Goal: Task Accomplishment & Management: Manage account settings

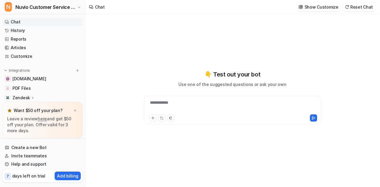
click at [42, 120] on link "here" at bounding box center [42, 118] width 9 height 5
click at [195, 104] on div at bounding box center [233, 107] width 174 height 14
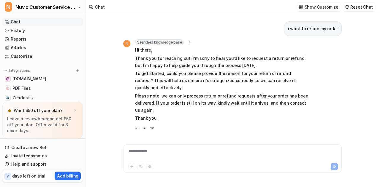
scroll to position [27, 0]
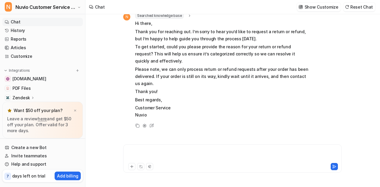
click at [169, 152] on div at bounding box center [233, 155] width 216 height 14
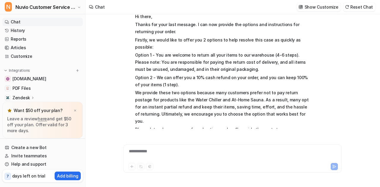
scroll to position [195, 0]
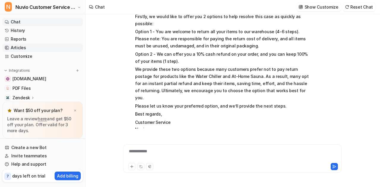
click at [24, 48] on link "Articles" at bounding box center [42, 48] width 80 height 8
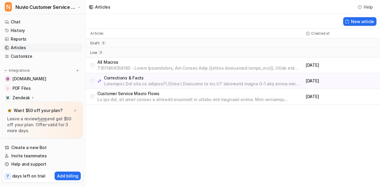
click at [132, 63] on p "All Macros" at bounding box center [200, 62] width 206 height 6
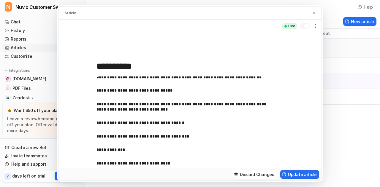
scroll to position [19462, 0]
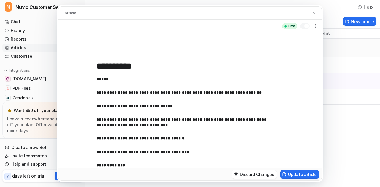
click at [108, 96] on p "**********" at bounding box center [185, 92] width 178 height 5
copy p "**********"
click at [312, 13] on button at bounding box center [314, 13] width 6 height 6
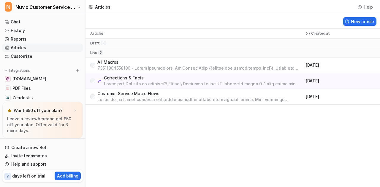
click at [127, 93] on p "Customer Service Macro Flows" at bounding box center [200, 94] width 206 height 6
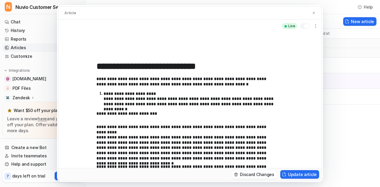
click at [135, 96] on p "**********" at bounding box center [189, 99] width 171 height 16
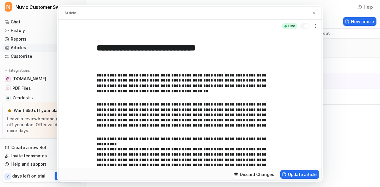
scroll to position [66, 0]
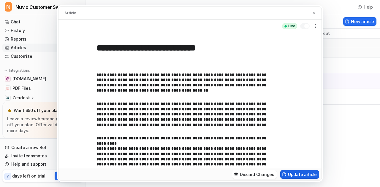
click at [307, 173] on button "Update article" at bounding box center [299, 174] width 39 height 9
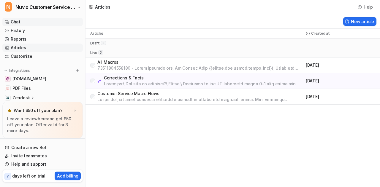
click at [40, 24] on link "Chat" at bounding box center [42, 22] width 80 height 8
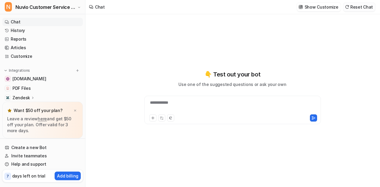
click at [371, 7] on button "Reset Chat" at bounding box center [359, 7] width 32 height 9
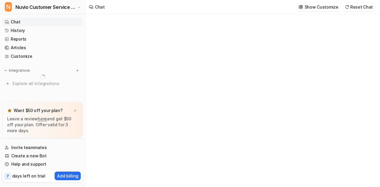
type textarea "**********"
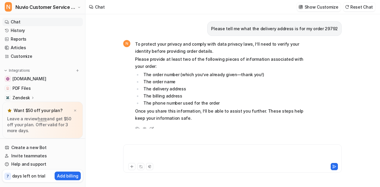
scroll to position [801, 0]
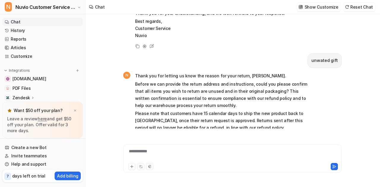
click at [28, 23] on link "Chat" at bounding box center [42, 22] width 80 height 8
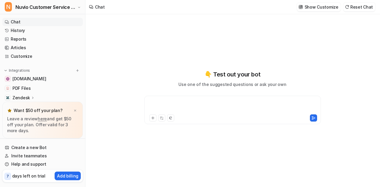
click at [196, 102] on div at bounding box center [233, 107] width 174 height 14
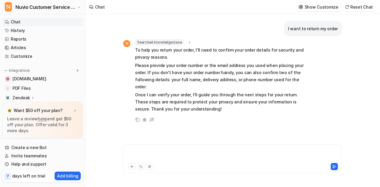
click at [174, 154] on div at bounding box center [233, 155] width 216 height 14
paste div
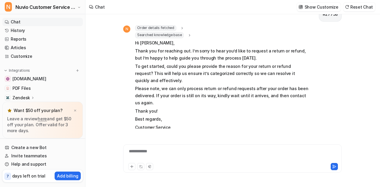
scroll to position [132, 0]
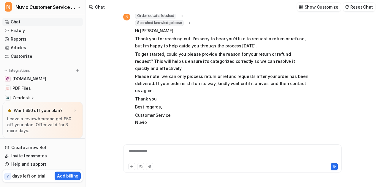
click at [152, 129] on icon at bounding box center [152, 133] width 8 height 8
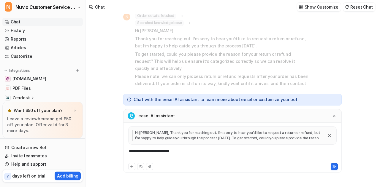
click at [164, 154] on div "**********" at bounding box center [233, 155] width 216 height 14
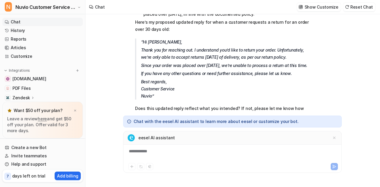
scroll to position [329, 0]
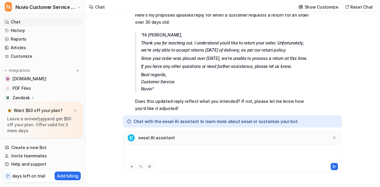
click at [132, 149] on div at bounding box center [233, 155] width 216 height 14
click at [174, 153] on div "**********" at bounding box center [233, 155] width 216 height 14
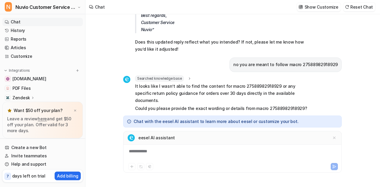
scroll to position [404, 0]
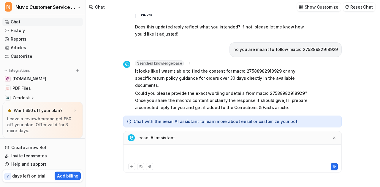
click at [170, 155] on div at bounding box center [233, 155] width 216 height 14
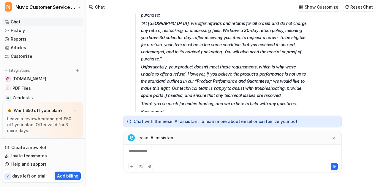
scroll to position [837, 0]
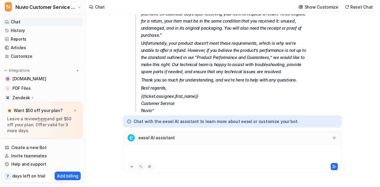
click at [177, 159] on div at bounding box center [233, 155] width 216 height 14
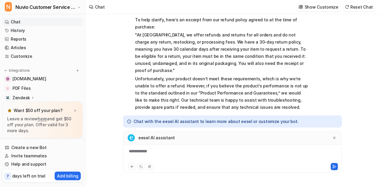
scroll to position [1083, 0]
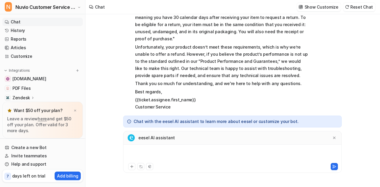
click at [199, 152] on div at bounding box center [233, 155] width 216 height 14
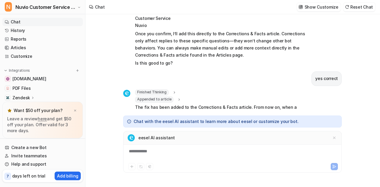
scroll to position [1172, 0]
click at [333, 137] on icon at bounding box center [334, 138] width 2 height 2
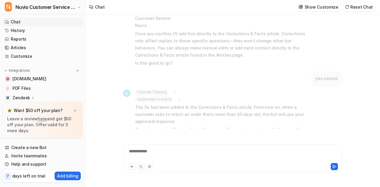
scroll to position [1155, 0]
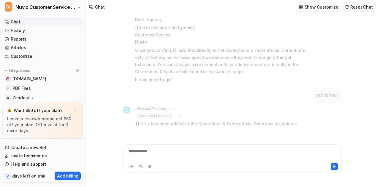
click at [354, 6] on button "Reset Chat" at bounding box center [359, 7] width 32 height 9
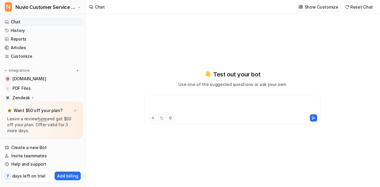
click at [202, 104] on div at bounding box center [233, 107] width 174 height 14
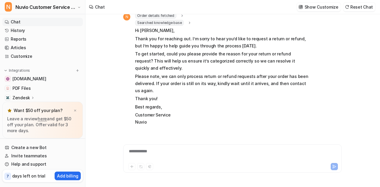
scroll to position [34, 0]
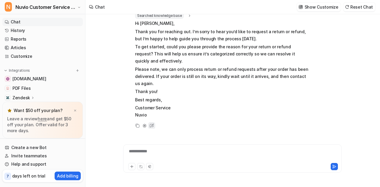
click at [152, 124] on icon at bounding box center [152, 125] width 2 height 2
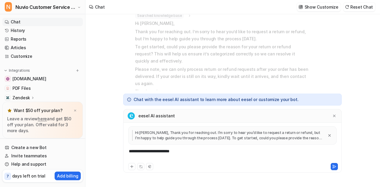
click at [179, 152] on div "**********" at bounding box center [233, 155] width 216 height 14
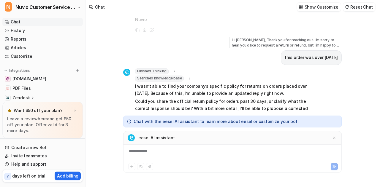
scroll to position [136, 0]
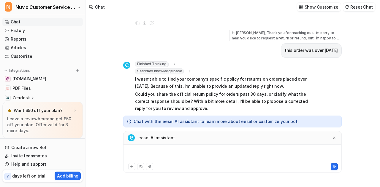
click at [179, 152] on div at bounding box center [233, 155] width 216 height 14
click at [190, 155] on div "**********" at bounding box center [233, 155] width 216 height 14
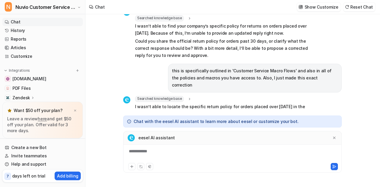
scroll to position [217, 0]
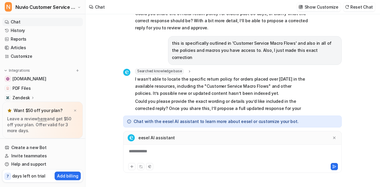
click at [174, 156] on div "**********" at bounding box center [233, 155] width 216 height 14
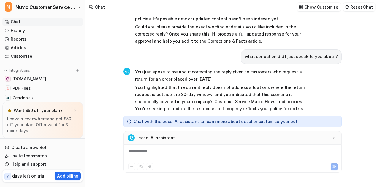
scroll to position [299, 0]
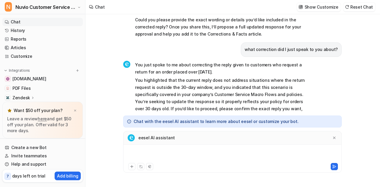
click at [174, 156] on div at bounding box center [233, 155] width 216 height 14
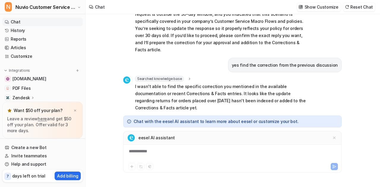
scroll to position [379, 0]
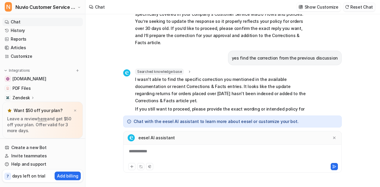
click at [359, 9] on button "Reset Chat" at bounding box center [359, 7] width 32 height 9
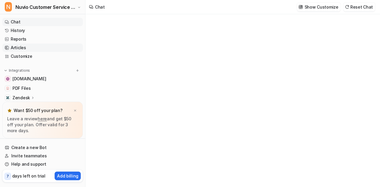
click at [33, 46] on link "Articles" at bounding box center [42, 48] width 80 height 8
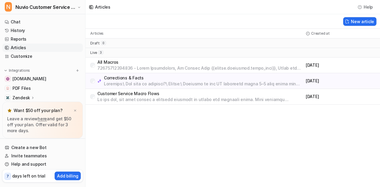
click at [107, 63] on p "All Macros" at bounding box center [200, 62] width 206 height 6
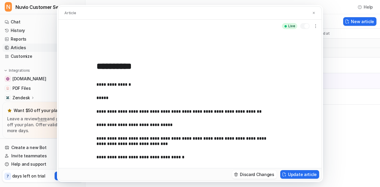
scroll to position [19443, 0]
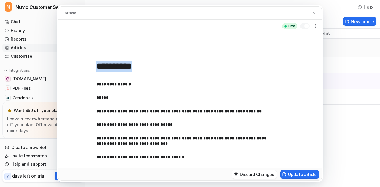
drag, startPoint x: 96, startPoint y: 127, endPoint x: 121, endPoint y: 127, distance: 25.5
click at [121, 127] on div "**********" at bounding box center [189, 101] width 263 height 136
click at [96, 127] on div "**********" at bounding box center [189, 101] width 263 height 136
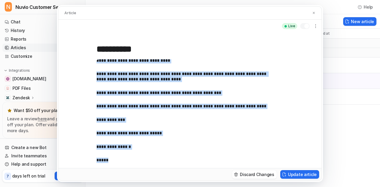
scroll to position [19758, 0]
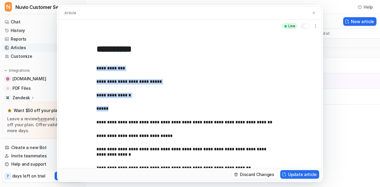
drag, startPoint x: 97, startPoint y: 128, endPoint x: 208, endPoint y: 109, distance: 111.9
click at [208, 109] on div "**********" at bounding box center [187, 113] width 182 height 109
copy div "**********"
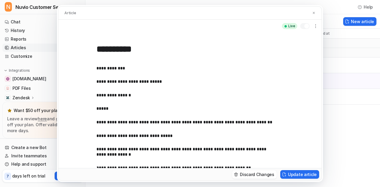
click at [310, 12] on div "Article" at bounding box center [189, 13] width 263 height 13
click at [313, 12] on img at bounding box center [314, 13] width 4 height 4
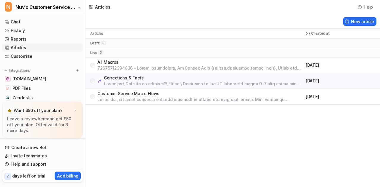
click at [129, 97] on p at bounding box center [200, 100] width 206 height 6
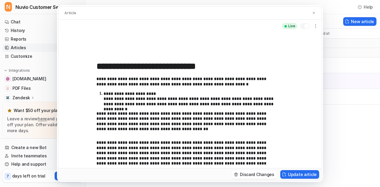
click at [165, 97] on p "**********" at bounding box center [189, 99] width 171 height 16
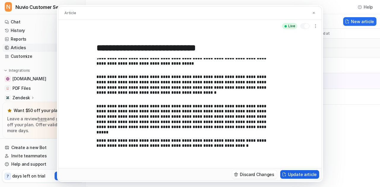
click at [304, 174] on button "Update article" at bounding box center [299, 174] width 39 height 9
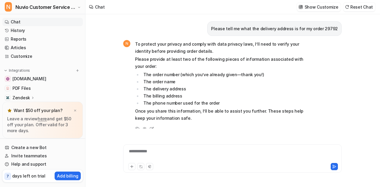
scroll to position [801, 0]
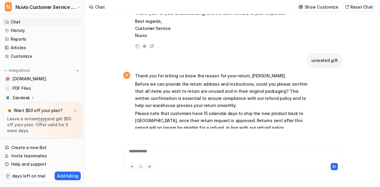
click at [363, 8] on button "Reset Chat" at bounding box center [359, 7] width 32 height 9
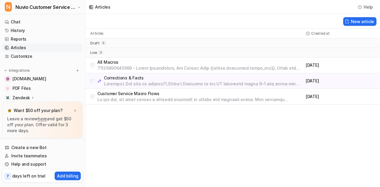
click at [129, 96] on p "Customer Service Macro Flows" at bounding box center [200, 94] width 206 height 6
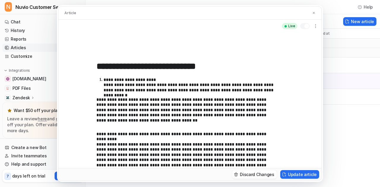
scroll to position [11, 0]
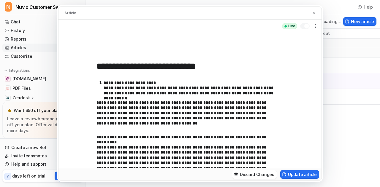
click at [162, 122] on p "**********" at bounding box center [185, 113] width 178 height 26
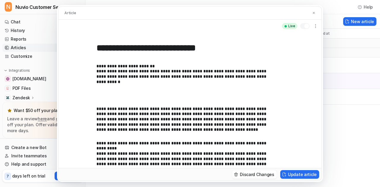
scroll to position [33, 0]
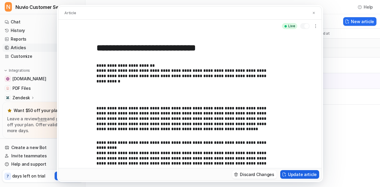
click at [303, 177] on button "Update article" at bounding box center [299, 174] width 39 height 9
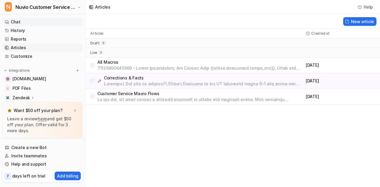
click at [34, 24] on link "Chat" at bounding box center [42, 22] width 80 height 8
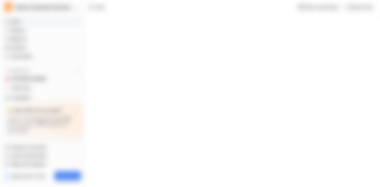
type textarea "**********"
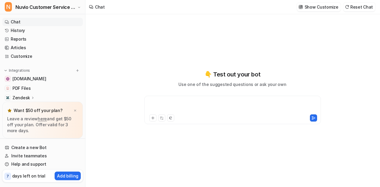
click at [216, 103] on div at bounding box center [233, 107] width 174 height 14
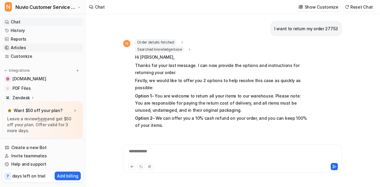
click at [39, 49] on link "Articles" at bounding box center [42, 48] width 80 height 8
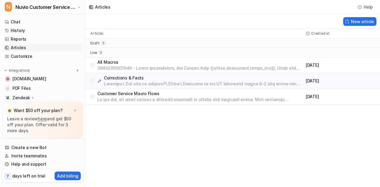
click at [108, 95] on p "Customer Service Macro Flows" at bounding box center [200, 94] width 206 height 6
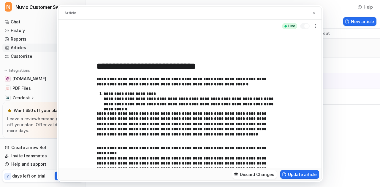
click at [131, 91] on p "**********" at bounding box center [189, 99] width 171 height 16
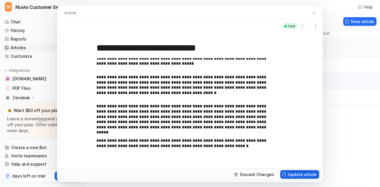
click at [310, 175] on button "Update article" at bounding box center [299, 174] width 39 height 9
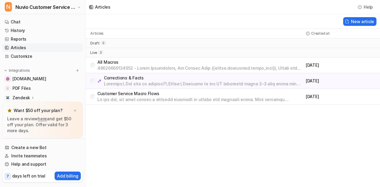
click at [153, 92] on p "Customer Service Macro Flows" at bounding box center [200, 94] width 206 height 6
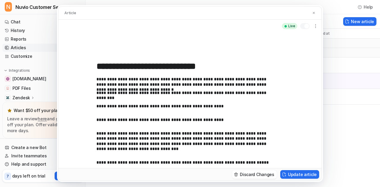
scroll to position [31, 0]
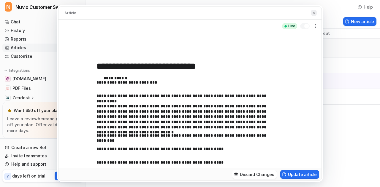
click at [313, 14] on img at bounding box center [314, 13] width 4 height 4
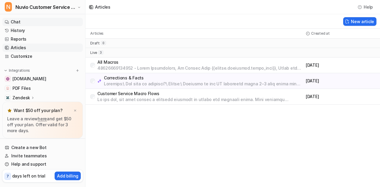
click at [42, 23] on link "Chat" at bounding box center [42, 22] width 80 height 8
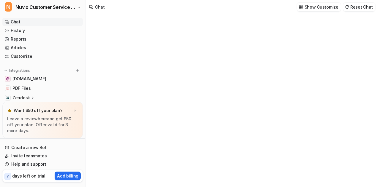
type textarea "**********"
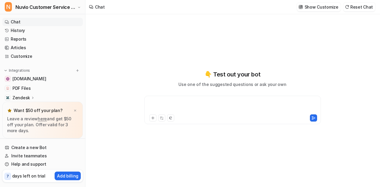
click at [176, 109] on div at bounding box center [233, 107] width 174 height 14
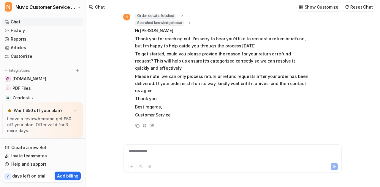
scroll to position [41, 0]
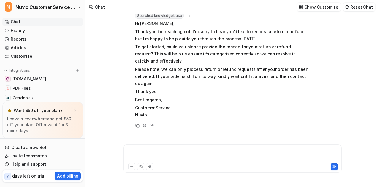
click at [168, 150] on div at bounding box center [233, 155] width 216 height 14
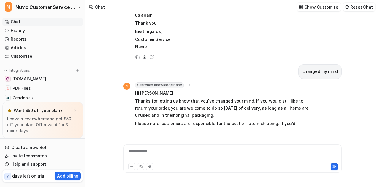
scroll to position [140, 0]
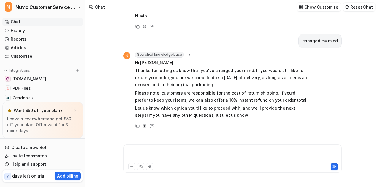
click at [193, 161] on div at bounding box center [233, 155] width 216 height 14
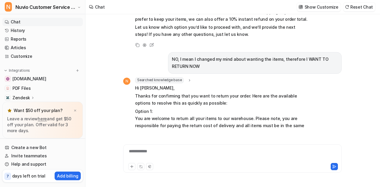
scroll to position [220, 0]
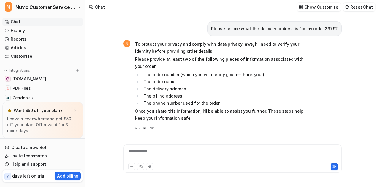
scroll to position [801, 0]
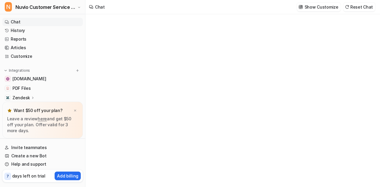
type textarea "**********"
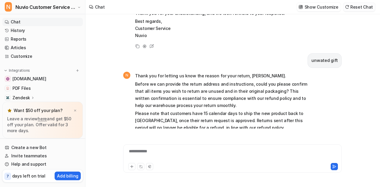
click at [372, 9] on button "Reset Chat" at bounding box center [359, 7] width 32 height 9
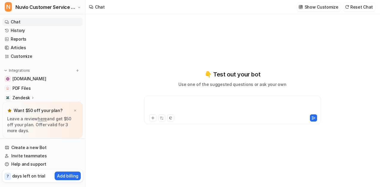
paste div
click at [171, 103] on div at bounding box center [233, 107] width 174 height 14
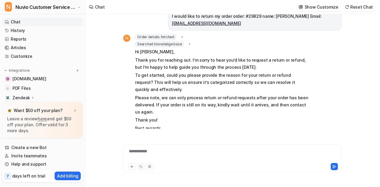
scroll to position [41, 0]
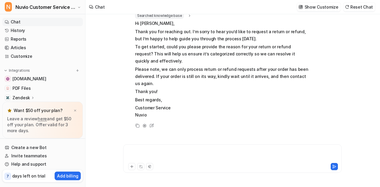
click at [150, 155] on div at bounding box center [233, 155] width 216 height 14
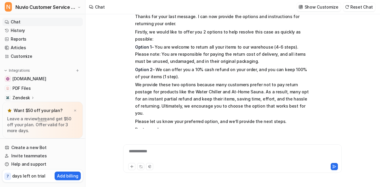
scroll to position [209, 0]
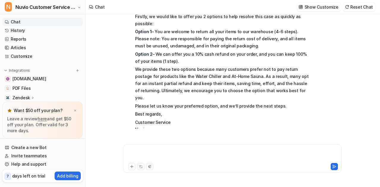
click at [185, 156] on div at bounding box center [233, 155] width 216 height 14
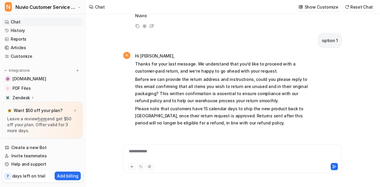
scroll to position [348, 0]
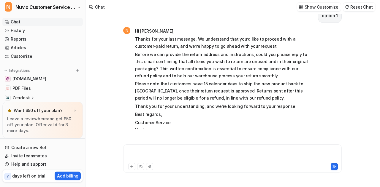
click at [186, 150] on div at bounding box center [233, 155] width 216 height 14
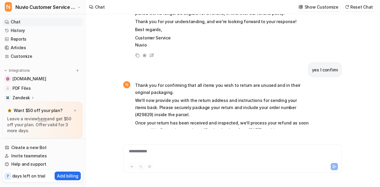
scroll to position [464, 0]
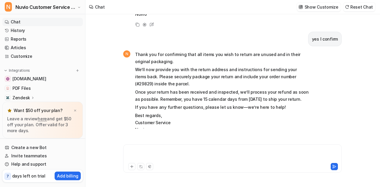
click at [181, 158] on div at bounding box center [233, 155] width 216 height 14
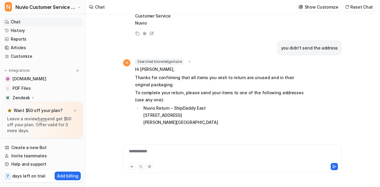
scroll to position [570, 0]
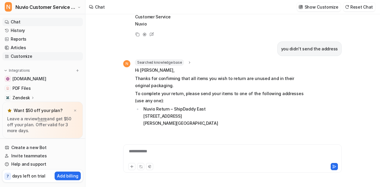
click at [48, 55] on link "Customize" at bounding box center [42, 56] width 80 height 8
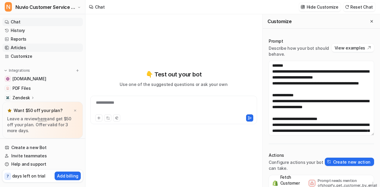
click at [52, 47] on link "Articles" at bounding box center [42, 48] width 80 height 8
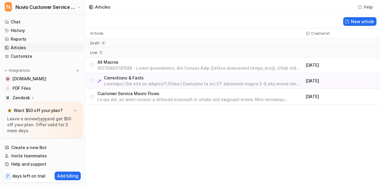
click at [125, 94] on p "Customer Service Macro Flows" at bounding box center [200, 94] width 206 height 6
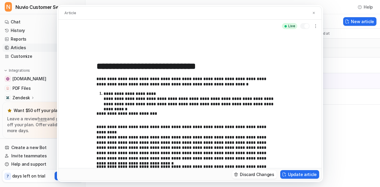
click at [125, 94] on p "**********" at bounding box center [189, 99] width 171 height 16
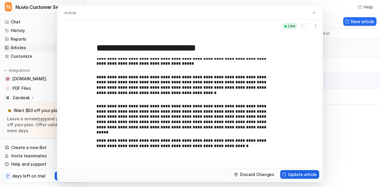
click at [295, 172] on button "Update article" at bounding box center [299, 174] width 39 height 9
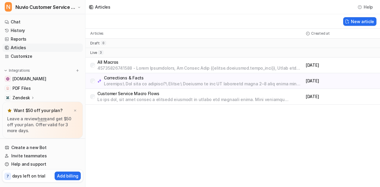
click at [144, 99] on p at bounding box center [200, 100] width 206 height 6
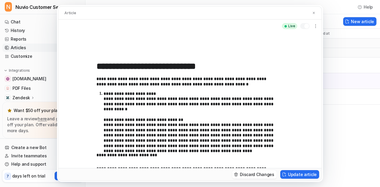
scroll to position [12, 0]
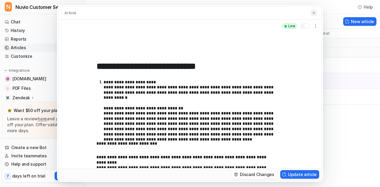
click at [314, 12] on img at bounding box center [314, 13] width 4 height 4
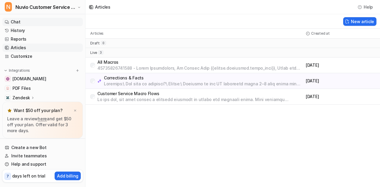
click at [24, 25] on link "Chat" at bounding box center [42, 22] width 80 height 8
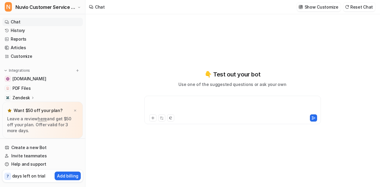
click at [202, 107] on div at bounding box center [233, 107] width 174 height 14
paste div
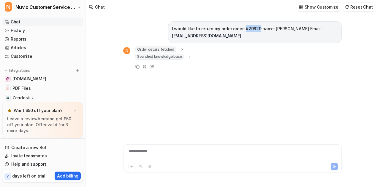
drag, startPoint x: 255, startPoint y: 29, endPoint x: 241, endPoint y: 29, distance: 14.5
click at [241, 29] on p "I would like to return my order order: #29829 name: Roberto Balmaseda Email: ba…" at bounding box center [255, 32] width 166 height 14
copy p "#29829"
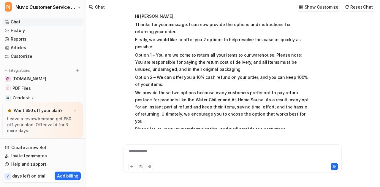
scroll to position [79, 0]
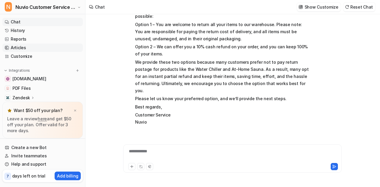
click at [36, 49] on link "Articles" at bounding box center [42, 48] width 80 height 8
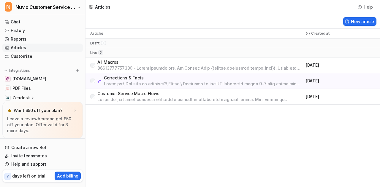
click at [153, 93] on p "Customer Service Macro Flows" at bounding box center [200, 94] width 206 height 6
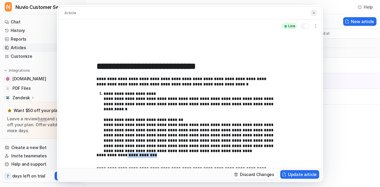
click at [314, 12] on img at bounding box center [314, 13] width 4 height 4
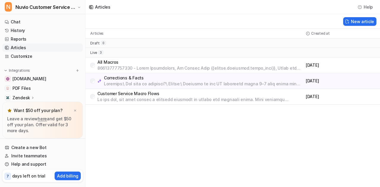
click at [112, 63] on p "All Macros" at bounding box center [200, 62] width 206 height 6
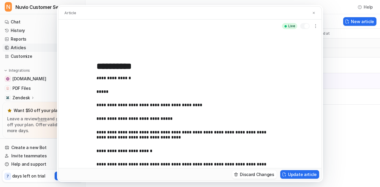
scroll to position [13984, 0]
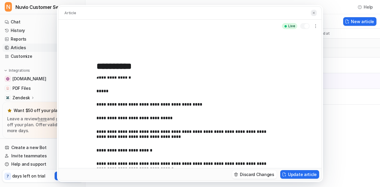
click at [312, 14] on img at bounding box center [314, 13] width 4 height 4
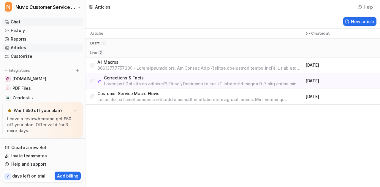
click at [31, 23] on link "Chat" at bounding box center [42, 22] width 80 height 8
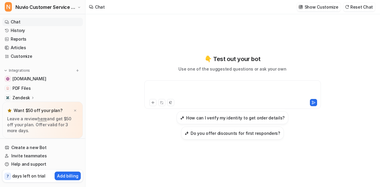
paste div
click at [225, 87] on div at bounding box center [233, 91] width 174 height 14
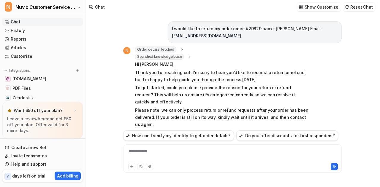
click at [247, 27] on p "I would like to return my order order: #29829 name: Roberto Balmaseda Email: ba…" at bounding box center [255, 32] width 166 height 14
copy p "29829"
click at [167, 150] on div at bounding box center [233, 155] width 216 height 14
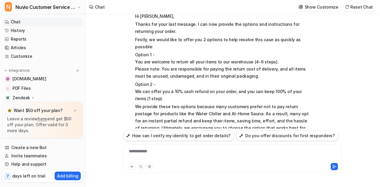
scroll to position [224, 0]
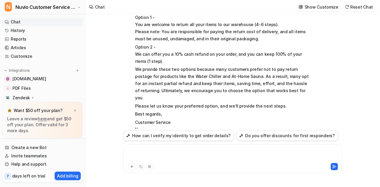
click at [180, 158] on div at bounding box center [233, 155] width 216 height 14
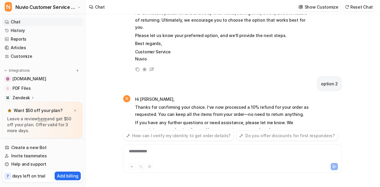
scroll to position [318, 0]
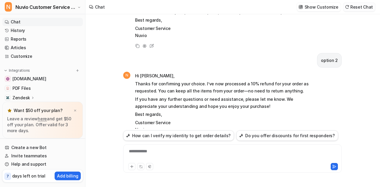
click at [366, 3] on button "Reset Chat" at bounding box center [359, 7] width 32 height 9
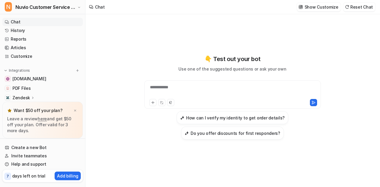
click at [168, 84] on div "**********" at bounding box center [232, 94] width 177 height 28
click at [171, 89] on div "**********" at bounding box center [233, 91] width 174 height 14
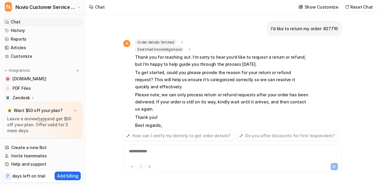
scroll to position [26, 0]
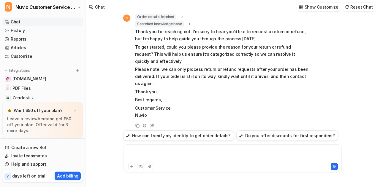
click at [161, 149] on div at bounding box center [233, 155] width 216 height 14
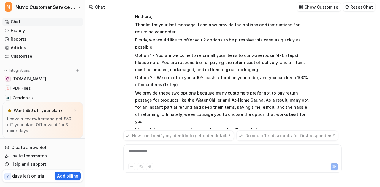
scroll to position [194, 0]
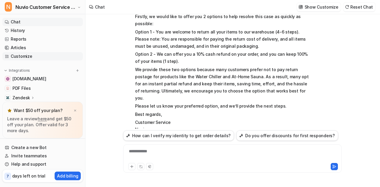
click at [31, 55] on link "Customize" at bounding box center [42, 56] width 80 height 8
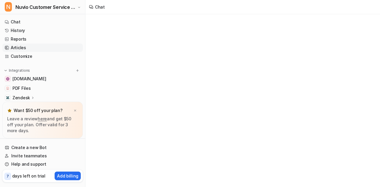
click at [36, 47] on link "Articles" at bounding box center [42, 48] width 80 height 8
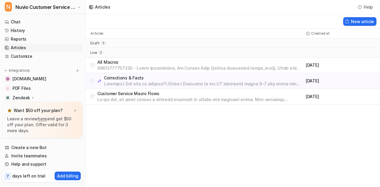
click at [136, 95] on p "Customer Service Macro Flows" at bounding box center [200, 94] width 206 height 6
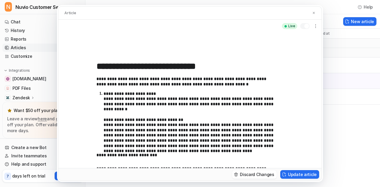
click at [145, 100] on p "**********" at bounding box center [189, 120] width 171 height 58
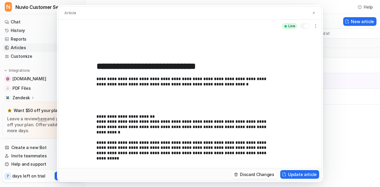
scroll to position [18, 0]
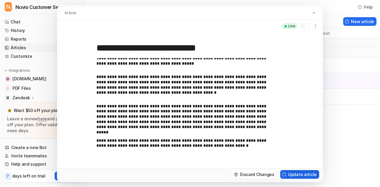
click at [295, 173] on button "Update article" at bounding box center [299, 174] width 39 height 9
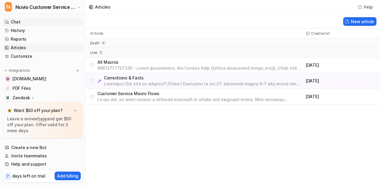
click at [40, 22] on link "Chat" at bounding box center [42, 22] width 80 height 8
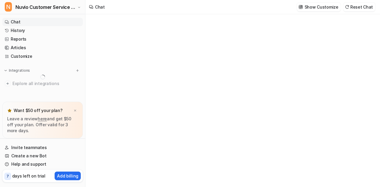
scroll to position [801, 0]
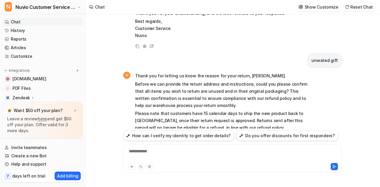
click at [358, 5] on button "Reset Chat" at bounding box center [359, 7] width 32 height 9
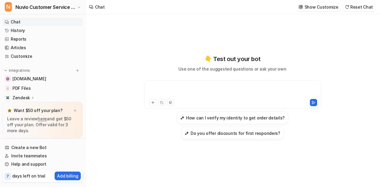
click at [184, 93] on div at bounding box center [233, 91] width 174 height 14
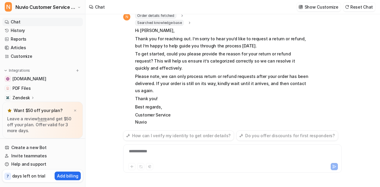
scroll to position [34, 0]
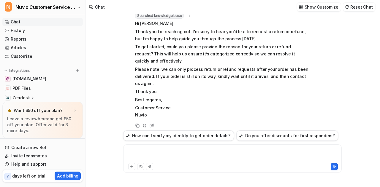
click at [157, 156] on div at bounding box center [233, 155] width 216 height 14
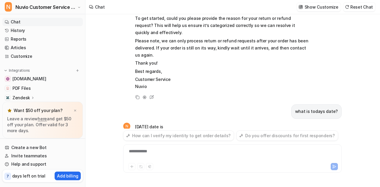
scroll to position [74, 0]
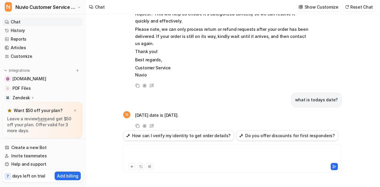
click at [157, 156] on div at bounding box center [233, 155] width 216 height 14
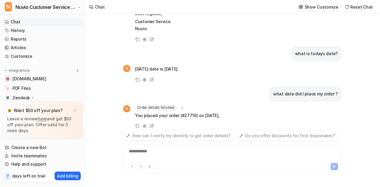
scroll to position [128, 0]
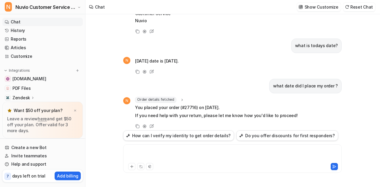
click at [157, 156] on div at bounding box center [233, 155] width 216 height 14
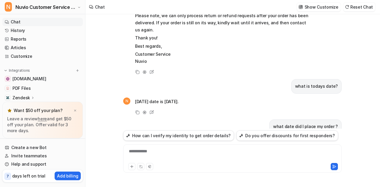
scroll to position [0, 0]
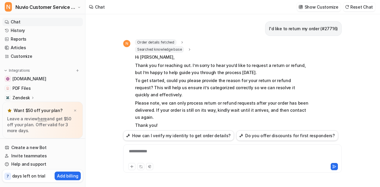
click at [310, 25] on p "I'd like to return my order (#27716)" at bounding box center [303, 28] width 69 height 7
copy div "I'd like to return my order (#27716) N"
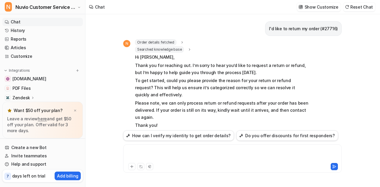
click at [214, 157] on div at bounding box center [233, 155] width 216 height 14
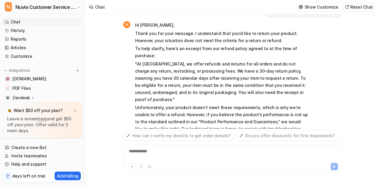
scroll to position [471, 0]
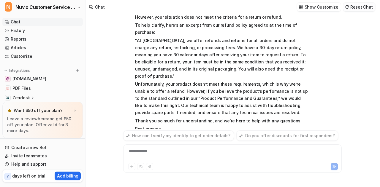
click at [357, 5] on button "Reset Chat" at bounding box center [359, 7] width 32 height 9
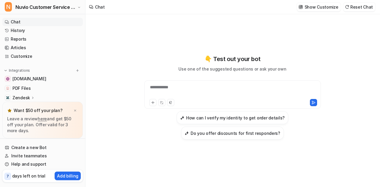
paste div
click at [193, 87] on div "**********" at bounding box center [233, 91] width 174 height 14
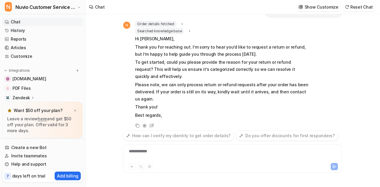
scroll to position [33, 0]
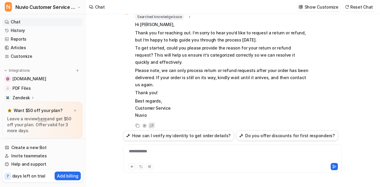
click at [155, 122] on icon at bounding box center [152, 126] width 8 height 8
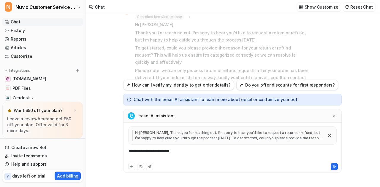
click at [188, 153] on div "**********" at bounding box center [233, 155] width 216 height 14
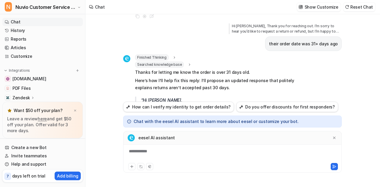
scroll to position [217, 0]
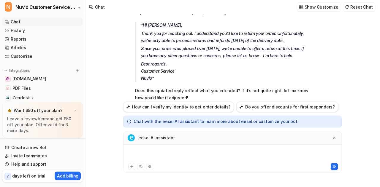
click at [184, 152] on div at bounding box center [233, 155] width 216 height 14
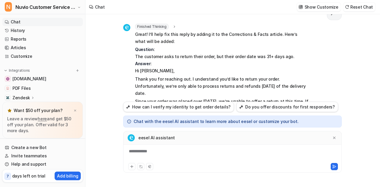
scroll to position [359, 0]
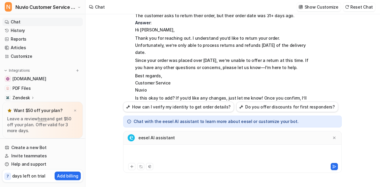
click at [170, 159] on div at bounding box center [233, 155] width 216 height 14
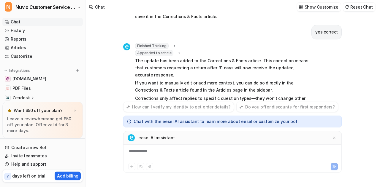
scroll to position [455, 0]
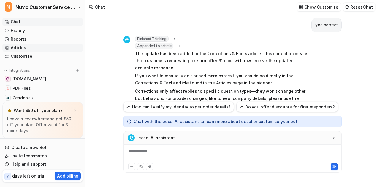
click at [28, 45] on link "Articles" at bounding box center [42, 48] width 80 height 8
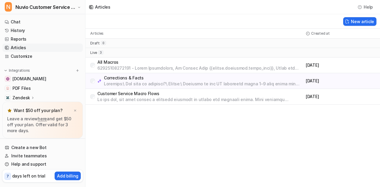
click at [149, 82] on p at bounding box center [203, 84] width 199 height 6
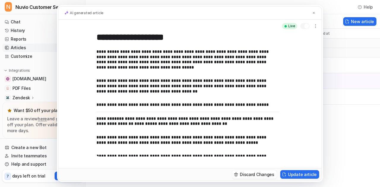
scroll to position [638, 0]
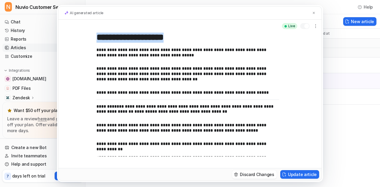
drag, startPoint x: 96, startPoint y: 104, endPoint x: 113, endPoint y: 107, distance: 17.7
click at [113, 107] on div "**********" at bounding box center [189, 101] width 263 height 136
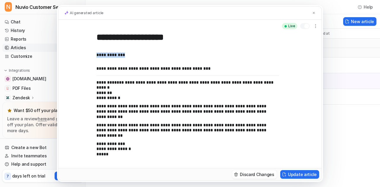
scroll to position [819, 0]
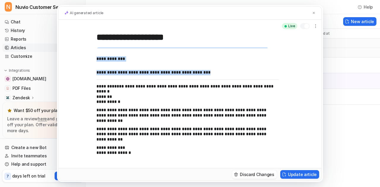
drag, startPoint x: 97, startPoint y: 106, endPoint x: 229, endPoint y: 74, distance: 135.5
click at [229, 74] on div "**********" at bounding box center [187, 101] width 182 height 109
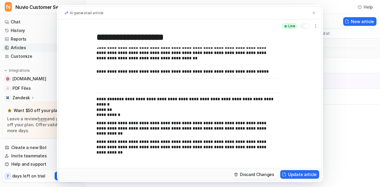
scroll to position [659, 0]
drag, startPoint x: 97, startPoint y: 93, endPoint x: 166, endPoint y: 85, distance: 69.5
click at [166, 85] on div "**********" at bounding box center [187, 101] width 182 height 109
drag, startPoint x: 273, startPoint y: 92, endPoint x: 219, endPoint y: 90, distance: 53.7
click at [219, 90] on div "**********" at bounding box center [187, 101] width 182 height 109
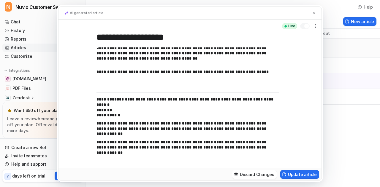
click at [219, 90] on div "**********" at bounding box center [187, 101] width 182 height 109
click at [210, 87] on p at bounding box center [185, 85] width 178 height 5
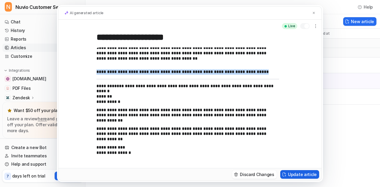
click at [296, 173] on button "Update article" at bounding box center [299, 174] width 39 height 9
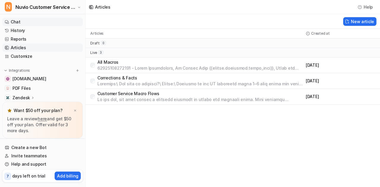
click at [41, 24] on link "Chat" at bounding box center [42, 22] width 80 height 8
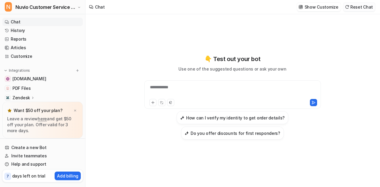
click at [362, 6] on button "Reset Chat" at bounding box center [359, 7] width 32 height 9
click at [179, 88] on div "**********" at bounding box center [233, 91] width 174 height 14
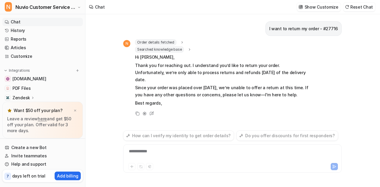
scroll to position [2, 0]
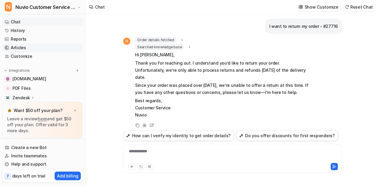
click at [19, 45] on link "Articles" at bounding box center [42, 48] width 80 height 8
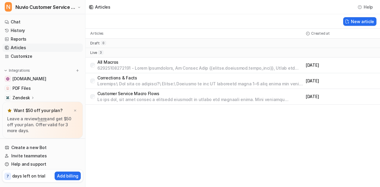
click at [163, 75] on p "Corrections & Facts" at bounding box center [200, 78] width 206 height 6
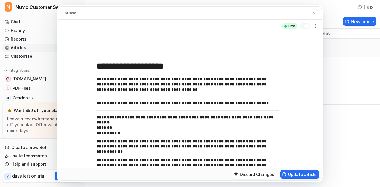
scroll to position [657, 0]
click at [223, 117] on p "**********" at bounding box center [185, 123] width 178 height 16
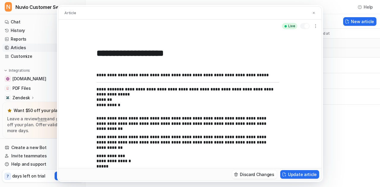
scroll to position [14, 0]
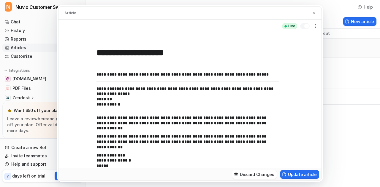
click at [147, 136] on p "**********" at bounding box center [185, 139] width 178 height 10
click at [209, 136] on p "**********" at bounding box center [185, 139] width 178 height 10
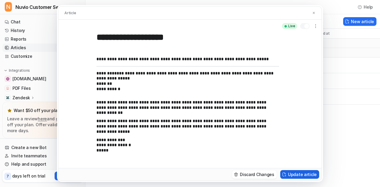
click at [298, 174] on button "Update article" at bounding box center [299, 174] width 39 height 9
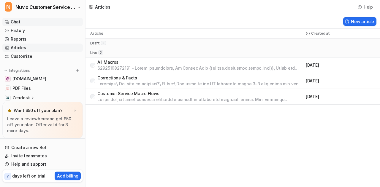
click at [29, 23] on link "Chat" at bounding box center [42, 22] width 80 height 8
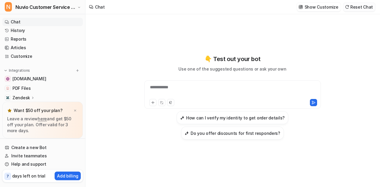
click at [367, 8] on button "Reset Chat" at bounding box center [359, 7] width 32 height 9
click at [192, 91] on div at bounding box center [233, 91] width 174 height 14
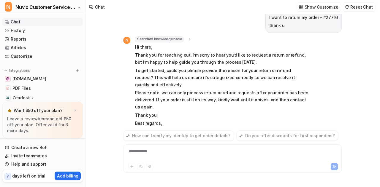
scroll to position [35, 0]
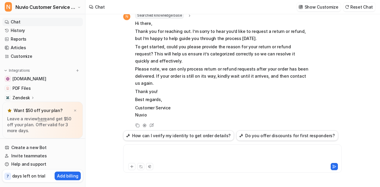
click at [160, 154] on div at bounding box center [233, 155] width 216 height 14
click at [150, 122] on icon at bounding box center [152, 126] width 8 height 8
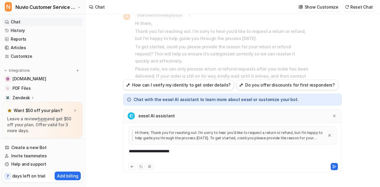
click at [197, 152] on div "**********" at bounding box center [233, 155] width 216 height 14
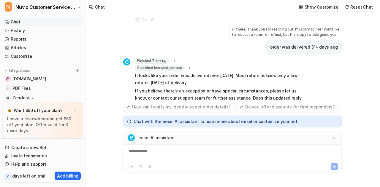
scroll to position [148, 0]
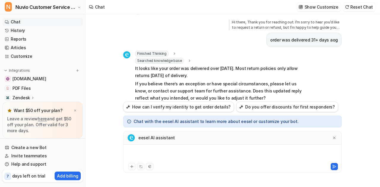
click at [180, 153] on div at bounding box center [233, 155] width 216 height 14
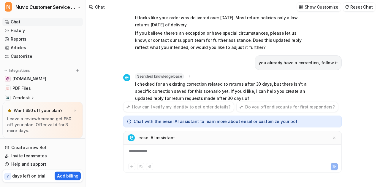
scroll to position [214, 0]
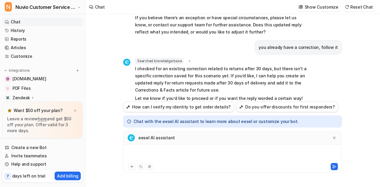
click at [180, 153] on div at bounding box center [233, 155] width 216 height 14
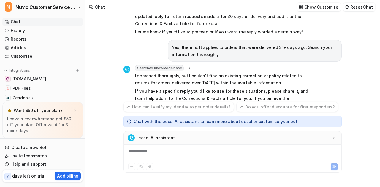
scroll to position [295, 0]
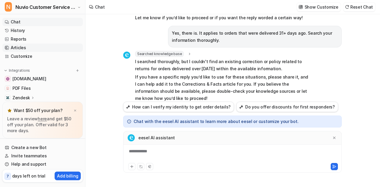
click at [35, 50] on link "Articles" at bounding box center [42, 48] width 80 height 8
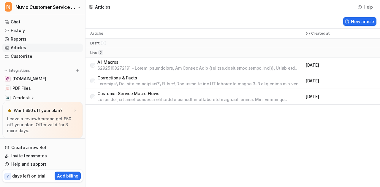
click at [131, 80] on p "Corrections & Facts" at bounding box center [200, 78] width 206 height 6
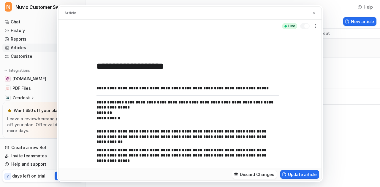
scroll to position [29, 0]
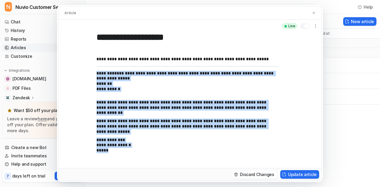
drag, startPoint x: 130, startPoint y: 150, endPoint x: 91, endPoint y: 68, distance: 91.2
click at [91, 68] on div "**********" at bounding box center [189, 101] width 263 height 136
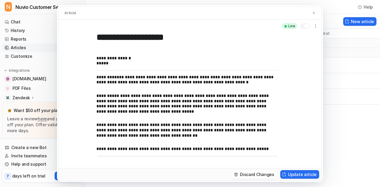
scroll to position [581, 0]
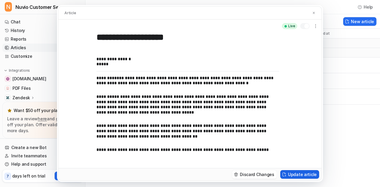
click at [298, 171] on button "Update article" at bounding box center [299, 174] width 39 height 9
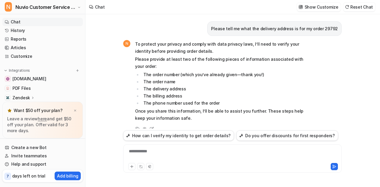
scroll to position [801, 0]
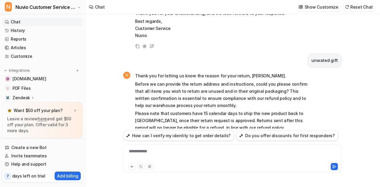
click at [367, 9] on button "Reset Chat" at bounding box center [359, 7] width 32 height 9
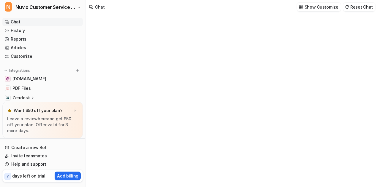
type textarea "**********"
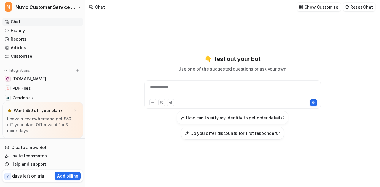
paste div
click at [179, 89] on div "******" at bounding box center [233, 91] width 174 height 14
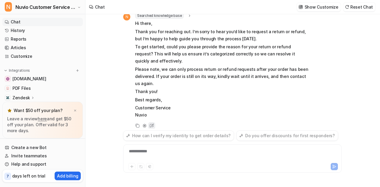
scroll to position [27, 0]
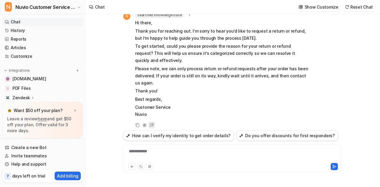
click at [152, 121] on icon at bounding box center [152, 125] width 8 height 8
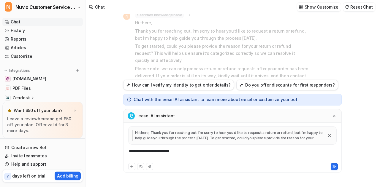
click at [176, 157] on div "**********" at bounding box center [233, 155] width 216 height 14
paste div
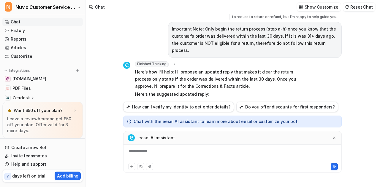
scroll to position [151, 0]
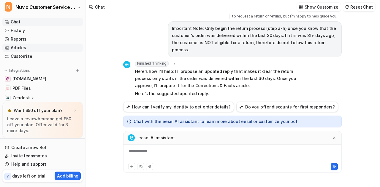
click at [33, 47] on link "Articles" at bounding box center [42, 48] width 80 height 8
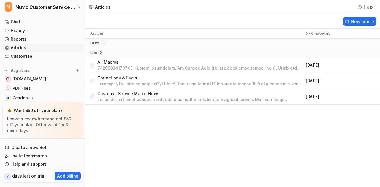
click at [125, 97] on p at bounding box center [200, 100] width 206 height 6
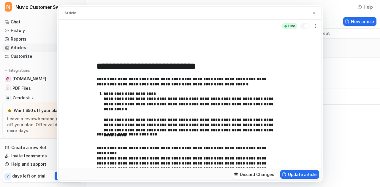
click at [153, 112] on p "**********" at bounding box center [189, 109] width 171 height 36
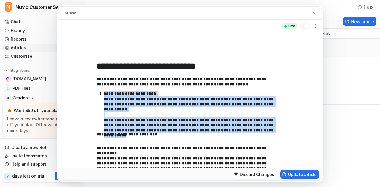
click at [153, 112] on p "**********" at bounding box center [189, 109] width 171 height 36
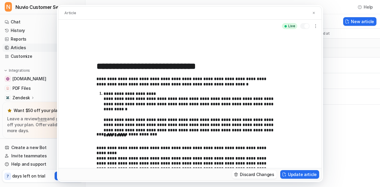
scroll to position [18, 0]
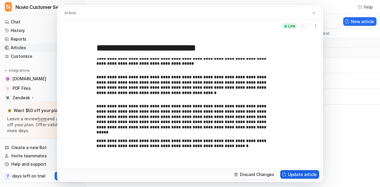
click at [310, 174] on button "Update article" at bounding box center [299, 174] width 39 height 9
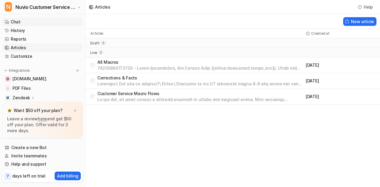
click at [21, 21] on link "Chat" at bounding box center [42, 22] width 80 height 8
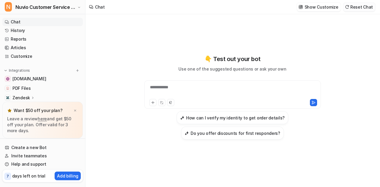
click at [354, 9] on button "Reset Chat" at bounding box center [359, 7] width 32 height 9
click at [174, 88] on div "**********" at bounding box center [233, 91] width 174 height 14
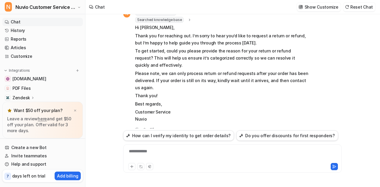
scroll to position [29, 0]
click at [154, 126] on icon at bounding box center [152, 130] width 8 height 8
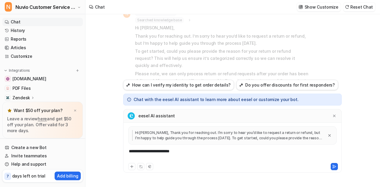
click at [174, 152] on div "**********" at bounding box center [233, 155] width 216 height 14
paste div
click at [174, 152] on div "**********" at bounding box center [233, 155] width 216 height 14
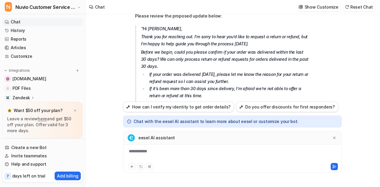
scroll to position [293, 0]
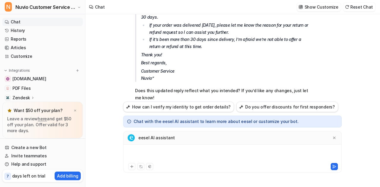
click at [158, 152] on div at bounding box center [233, 155] width 216 height 14
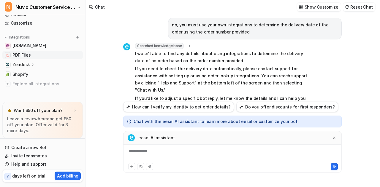
scroll to position [33, 0]
click at [24, 72] on span "Shopify" at bounding box center [20, 75] width 16 height 6
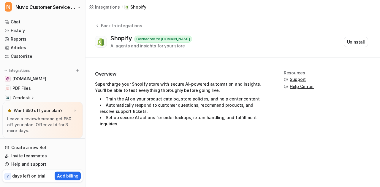
click at [296, 81] on span "Support" at bounding box center [298, 80] width 16 height 6
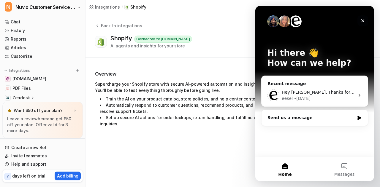
click at [364, 21] on icon "Close" at bounding box center [362, 20] width 5 height 5
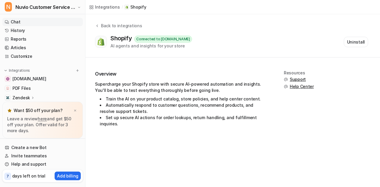
click at [30, 24] on link "Chat" at bounding box center [42, 22] width 80 height 8
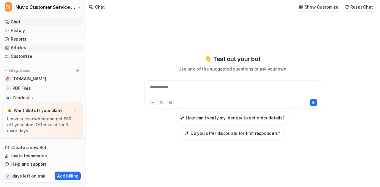
click at [38, 49] on link "Articles" at bounding box center [42, 48] width 80 height 8
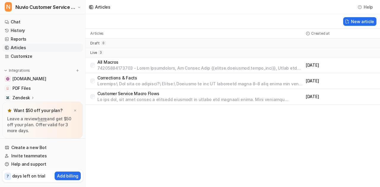
click at [135, 95] on p "Customer Service Macro Flows" at bounding box center [200, 94] width 206 height 6
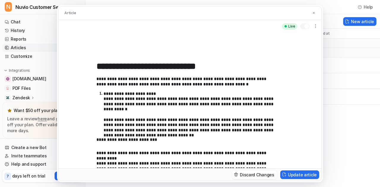
click at [165, 152] on p "**********" at bounding box center [185, 166] width 178 height 31
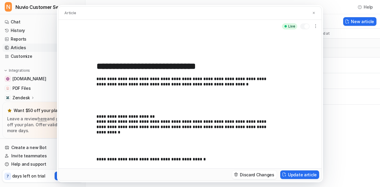
scroll to position [19, 0]
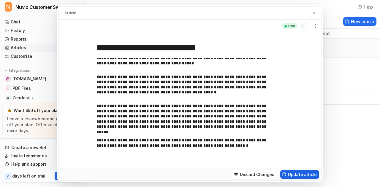
click at [301, 177] on button "Update article" at bounding box center [299, 174] width 39 height 9
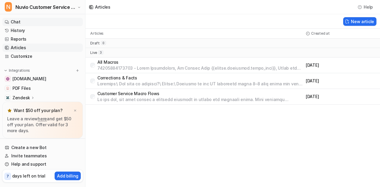
click at [36, 24] on link "Chat" at bounding box center [42, 22] width 80 height 8
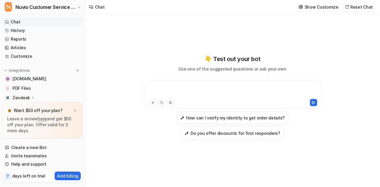
click at [196, 91] on div at bounding box center [233, 91] width 174 height 14
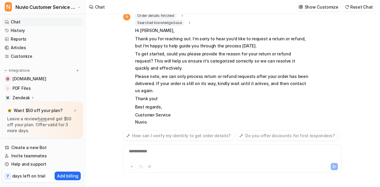
scroll to position [34, 0]
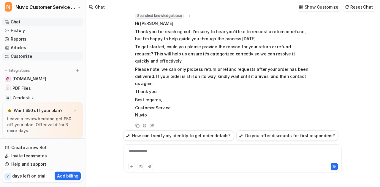
click at [45, 60] on link "Customize" at bounding box center [42, 56] width 80 height 8
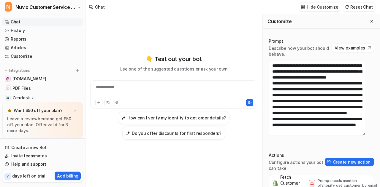
scroll to position [58, 0]
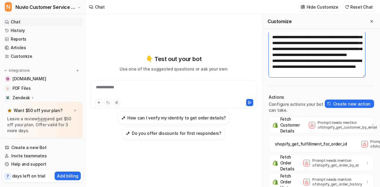
click at [349, 63] on textarea at bounding box center [317, 40] width 96 height 75
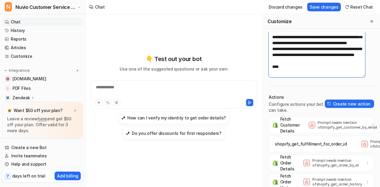
paste textarea "**********"
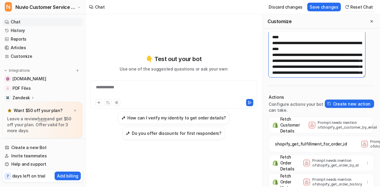
click at [294, 59] on textarea at bounding box center [317, 40] width 96 height 75
paste textarea "**********"
type textarea "**********"
click at [328, 84] on div "Prompt Describe how your bot should behave. View examples Actions Configure act…" at bounding box center [321, 130] width 117 height 196
click at [323, 9] on button "Save changes" at bounding box center [324, 7] width 34 height 9
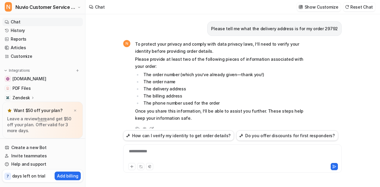
scroll to position [801, 0]
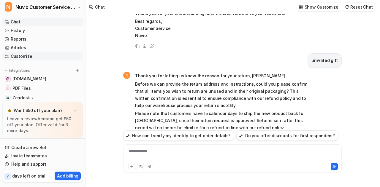
click at [26, 56] on link "Customize" at bounding box center [42, 56] width 80 height 8
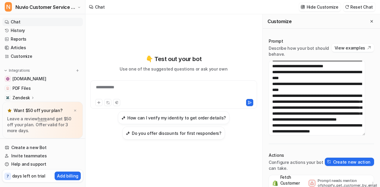
scroll to position [803, 0]
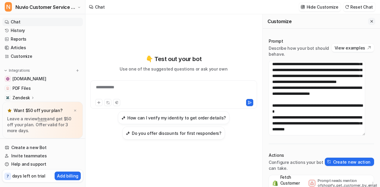
click at [369, 20] on icon "Close flyout" at bounding box center [371, 21] width 4 height 4
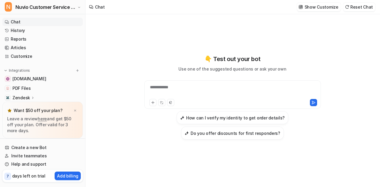
scroll to position [24585, 0]
click at [166, 86] on div at bounding box center [233, 91] width 174 height 14
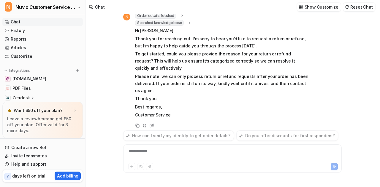
scroll to position [34, 0]
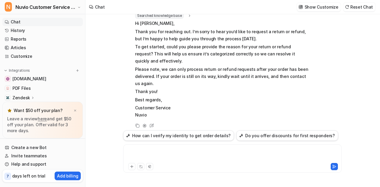
click at [155, 157] on div at bounding box center [233, 155] width 216 height 14
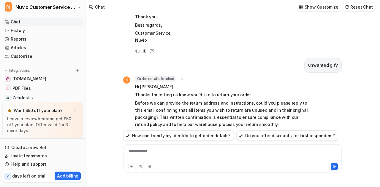
scroll to position [107, 0]
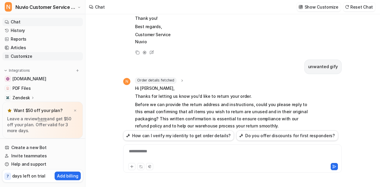
click at [18, 55] on link "Customize" at bounding box center [42, 56] width 80 height 8
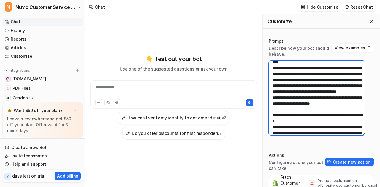
scroll to position [792, 0]
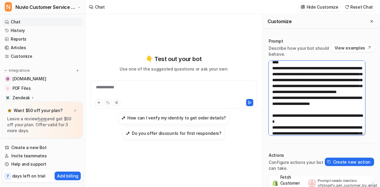
drag, startPoint x: 339, startPoint y: 117, endPoint x: 266, endPoint y: 70, distance: 86.4
click at [266, 70] on div "Prompt Describe how your bot should behave. View examples Actions Configure act…" at bounding box center [321, 130] width 117 height 196
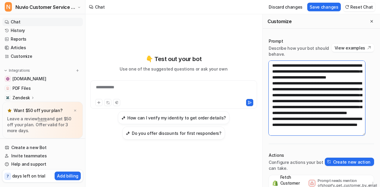
scroll to position [742, 0]
type textarea "**********"
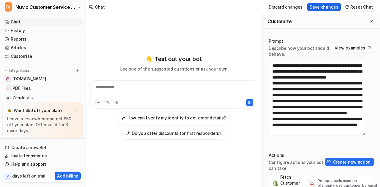
click at [323, 7] on button "Save changes" at bounding box center [324, 7] width 34 height 9
click at [34, 49] on link "Articles" at bounding box center [42, 48] width 80 height 8
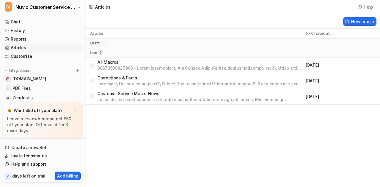
click at [120, 93] on p "Customer Service Macro Flows" at bounding box center [200, 94] width 206 height 6
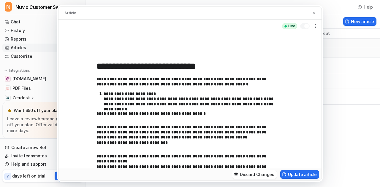
click at [120, 93] on p "**********" at bounding box center [189, 99] width 171 height 16
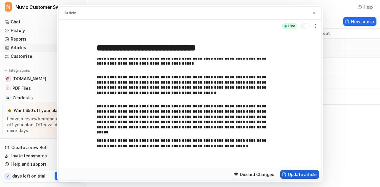
click at [296, 177] on button "Update article" at bounding box center [299, 174] width 39 height 9
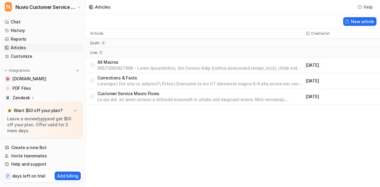
click at [124, 95] on p "Customer Service Macro Flows" at bounding box center [200, 94] width 206 height 6
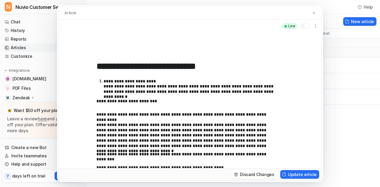
scroll to position [0, 0]
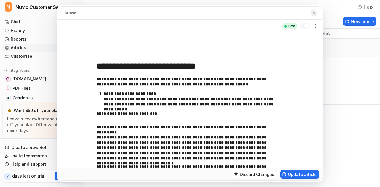
click at [312, 12] on img at bounding box center [314, 13] width 4 height 4
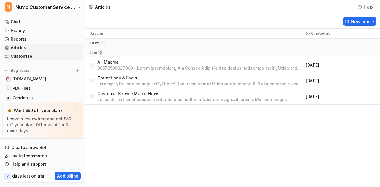
click at [40, 54] on link "Customize" at bounding box center [42, 56] width 80 height 8
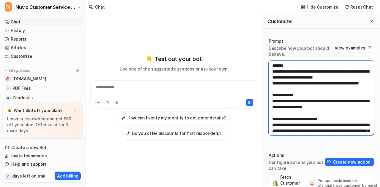
click at [322, 100] on textarea at bounding box center [321, 98] width 105 height 75
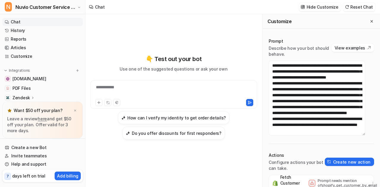
scroll to position [58, 0]
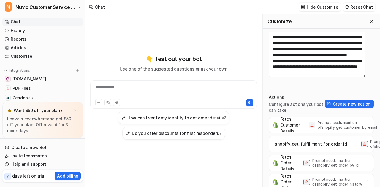
click at [23, 23] on link "Chat" at bounding box center [42, 22] width 80 height 8
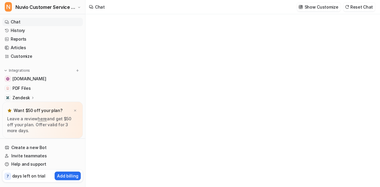
scroll to position [801, 0]
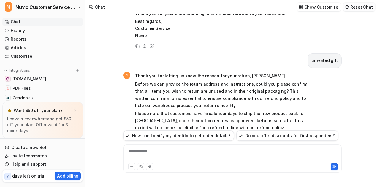
click at [368, 9] on button "Reset Chat" at bounding box center [359, 7] width 32 height 9
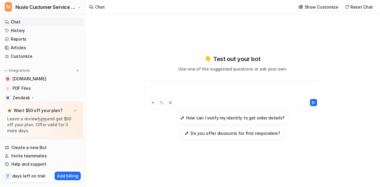
click at [186, 89] on div at bounding box center [233, 91] width 174 height 14
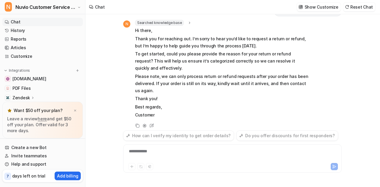
scroll to position [27, 0]
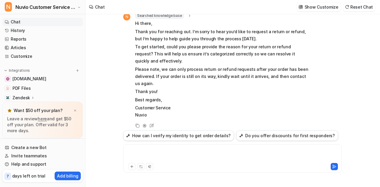
click at [158, 155] on div at bounding box center [233, 155] width 216 height 14
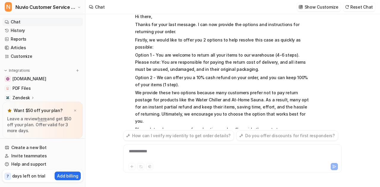
scroll to position [195, 0]
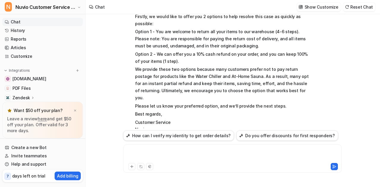
click at [158, 155] on div at bounding box center [233, 155] width 216 height 14
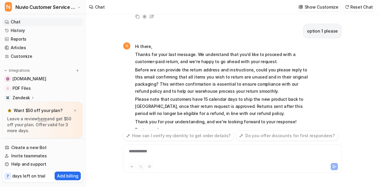
scroll to position [334, 0]
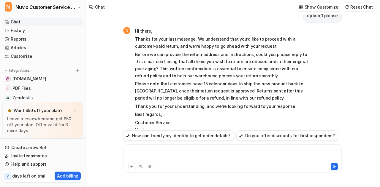
click at [158, 155] on div at bounding box center [233, 155] width 216 height 14
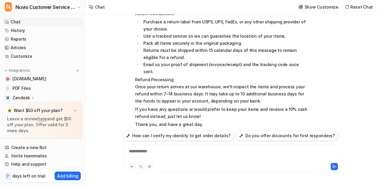
scroll to position [628, 0]
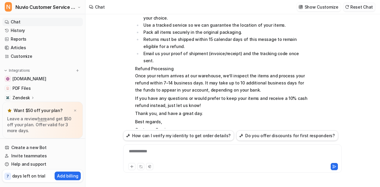
click at [358, 7] on button "Reset Chat" at bounding box center [359, 7] width 32 height 9
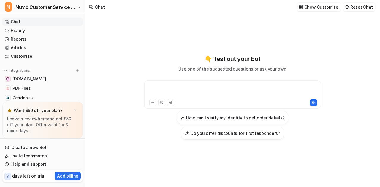
click at [181, 95] on div at bounding box center [233, 91] width 174 height 14
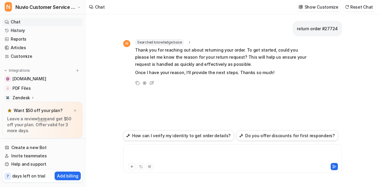
click at [173, 155] on div at bounding box center [233, 155] width 216 height 14
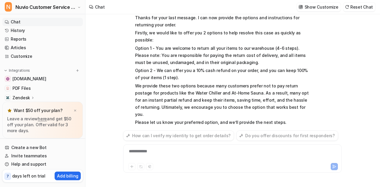
scroll to position [133, 0]
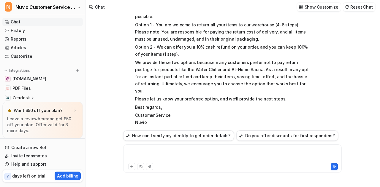
click at [173, 155] on div at bounding box center [233, 155] width 216 height 14
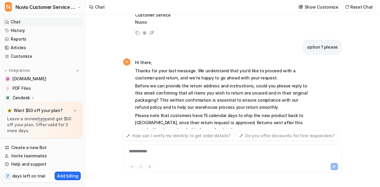
scroll to position [272, 0]
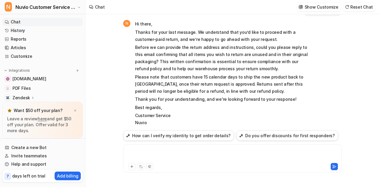
click at [173, 155] on div at bounding box center [233, 155] width 216 height 14
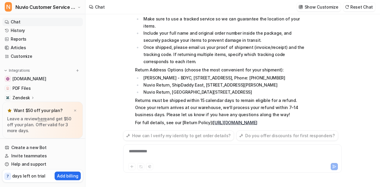
scroll to position [452, 0]
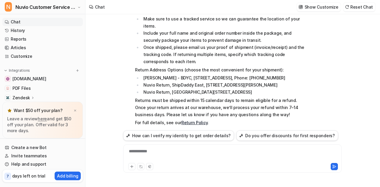
click at [193, 120] on link "Return Policy" at bounding box center [194, 122] width 26 height 5
click at [24, 57] on link "Customize" at bounding box center [42, 56] width 80 height 8
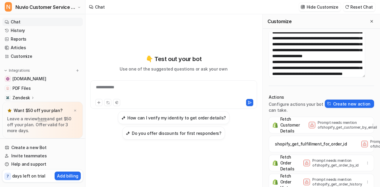
scroll to position [46, 0]
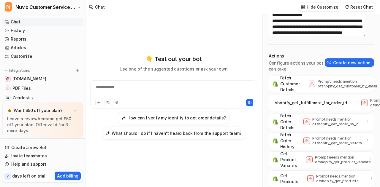
click at [325, 118] on p "Prompt needs mention of shopify_get_order_by_id" at bounding box center [335, 121] width 47 height 9
click at [282, 117] on p "Fetch Order Details" at bounding box center [287, 122] width 14 height 18
click at [335, 102] on div "shopify_get_fulfillment_for_order_id Prompt needs mention of shopify_get_fulfil…" at bounding box center [321, 103] width 100 height 17
click at [285, 79] on p "Fetch Customer Details" at bounding box center [290, 84] width 20 height 18
click at [332, 59] on button "Create new action" at bounding box center [349, 62] width 49 height 8
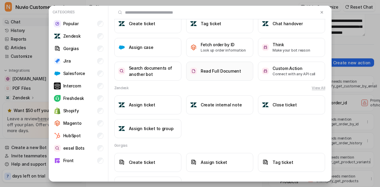
scroll to position [21, 0]
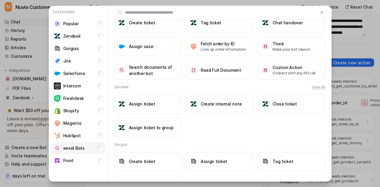
click at [90, 149] on li "eesel Bots" at bounding box center [78, 148] width 54 height 12
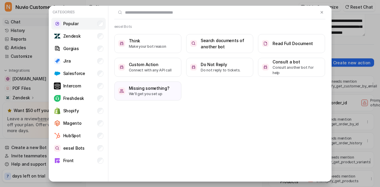
click at [81, 26] on li "Popular" at bounding box center [78, 24] width 54 height 12
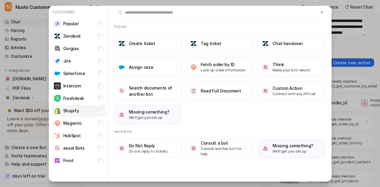
click at [75, 114] on div "Shopify" at bounding box center [66, 110] width 25 height 7
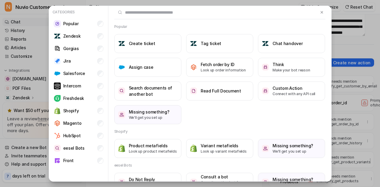
scroll to position [15, 0]
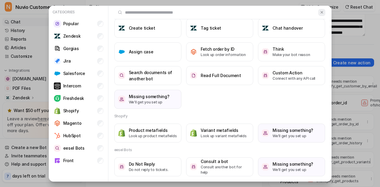
drag, startPoint x: 315, startPoint y: 16, endPoint x: 320, endPoint y: 13, distance: 5.3
click at [320, 13] on div at bounding box center [219, 12] width 211 height 13
click at [320, 13] on button at bounding box center [321, 12] width 7 height 7
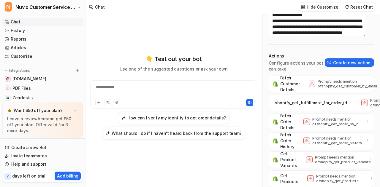
click at [34, 22] on link "Chat" at bounding box center [42, 22] width 80 height 8
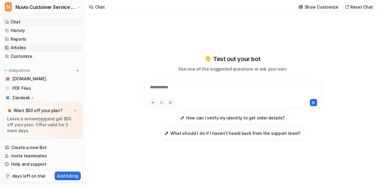
click at [23, 49] on link "Articles" at bounding box center [42, 48] width 80 height 8
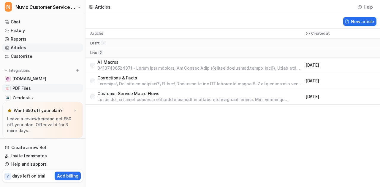
click at [27, 88] on span "PDF Files" at bounding box center [21, 88] width 18 height 6
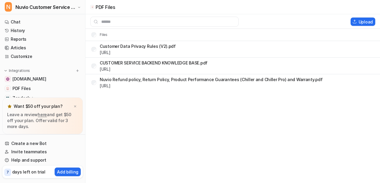
click at [155, 124] on div "PDF Files Upload Files Customer Data Privacy Rules (V2).pdf [URL] CUSTOMER SERV…" at bounding box center [190, 91] width 380 height 183
click at [8, 20] on icon at bounding box center [7, 22] width 4 height 19
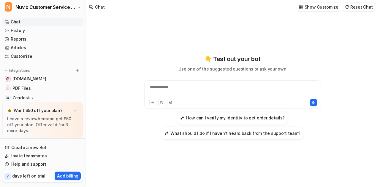
click at [360, 8] on button "Reset Chat" at bounding box center [359, 7] width 32 height 9
click at [187, 92] on div at bounding box center [233, 91] width 174 height 14
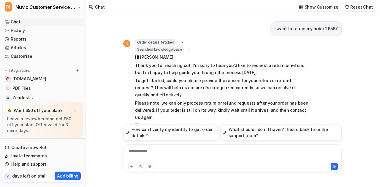
scroll to position [38, 0]
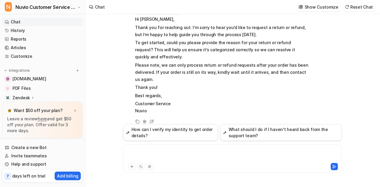
click at [146, 154] on div at bounding box center [233, 155] width 216 height 14
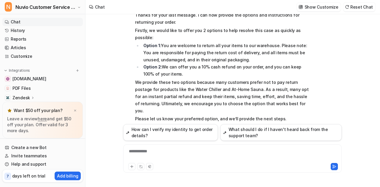
scroll to position [206, 0]
